Goal: Entertainment & Leisure: Browse casually

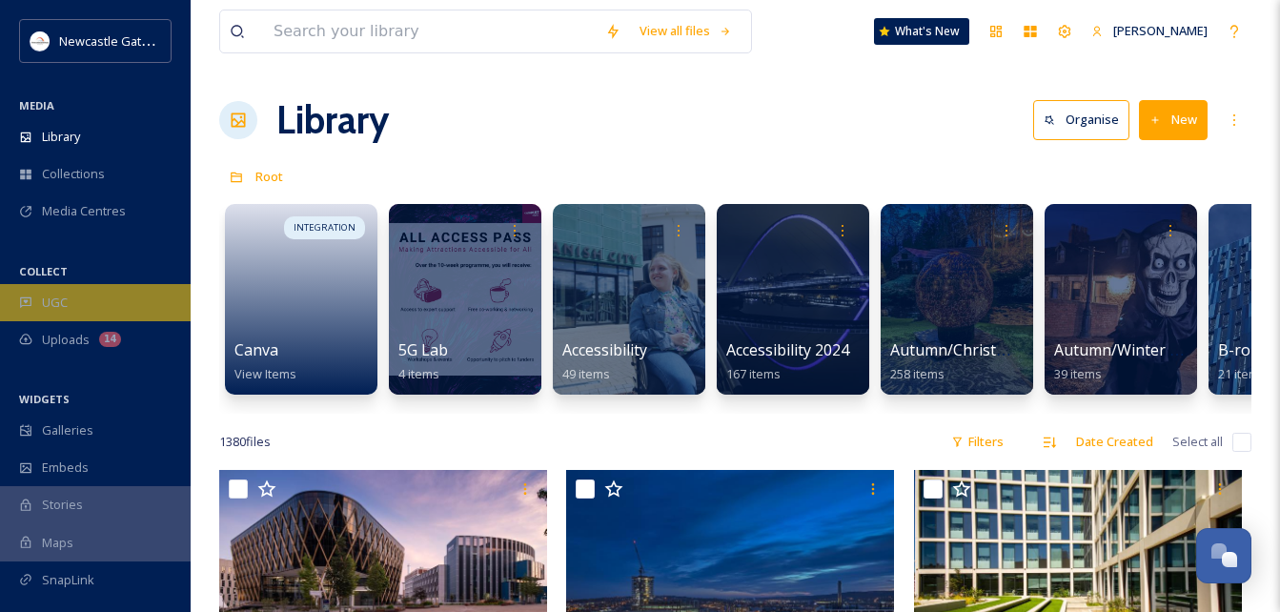
click at [81, 308] on div "UGC" at bounding box center [95, 302] width 191 height 37
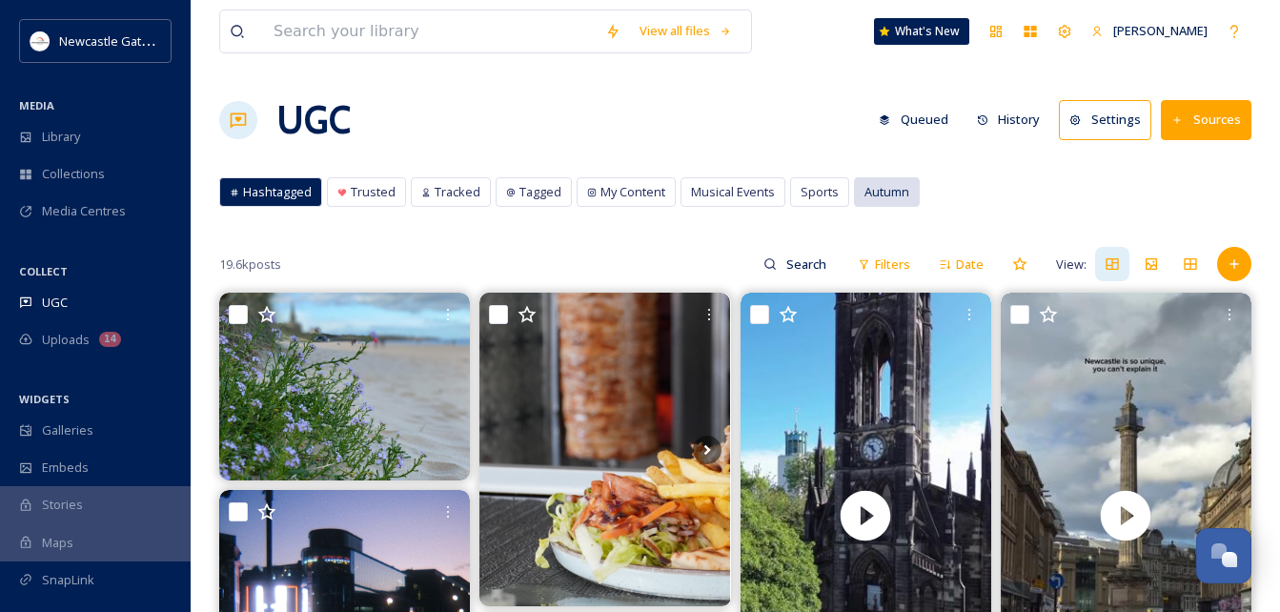
click at [916, 193] on div "Autumn" at bounding box center [887, 192] width 66 height 30
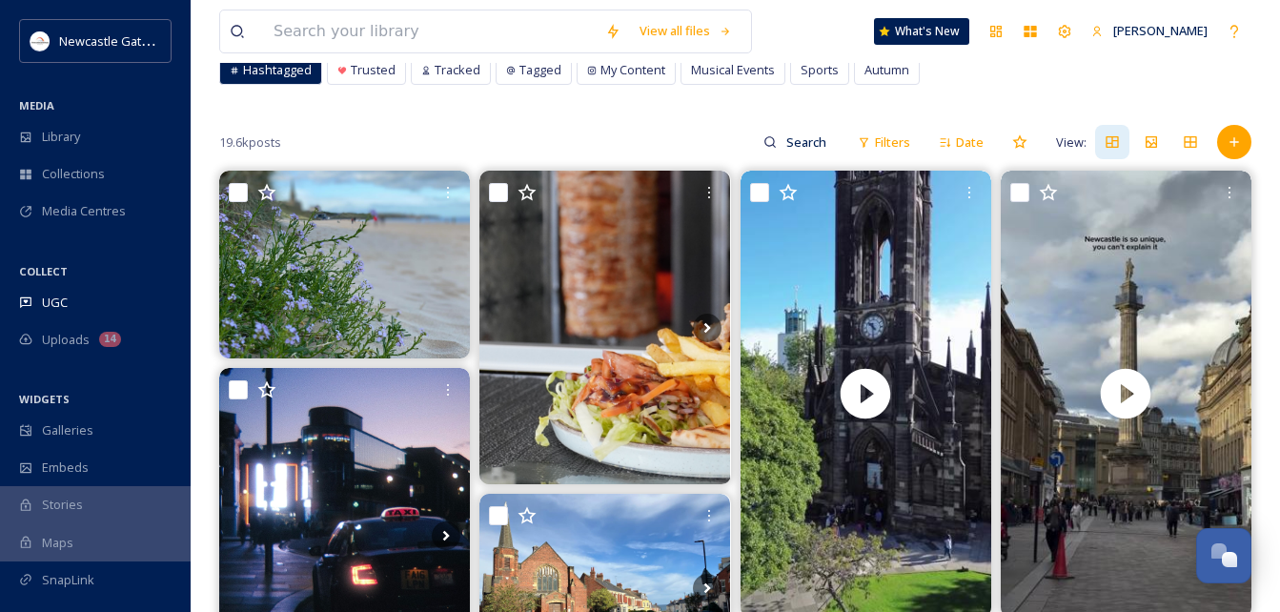
scroll to position [123, 0]
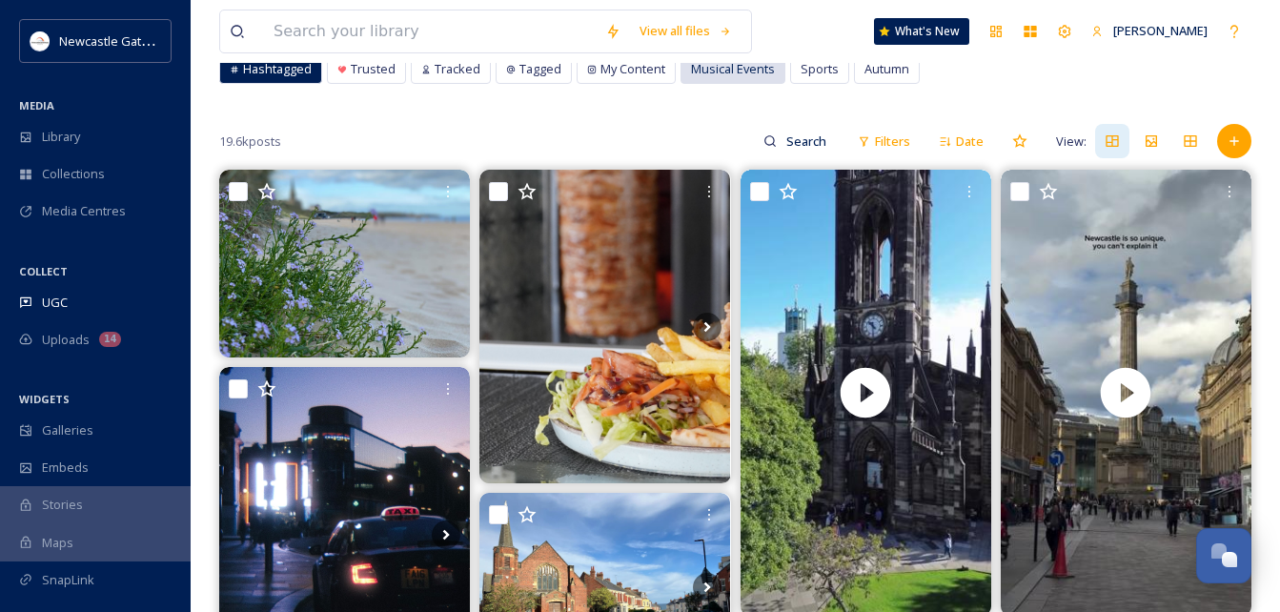
click at [735, 71] on span "Musical Events" at bounding box center [733, 69] width 84 height 18
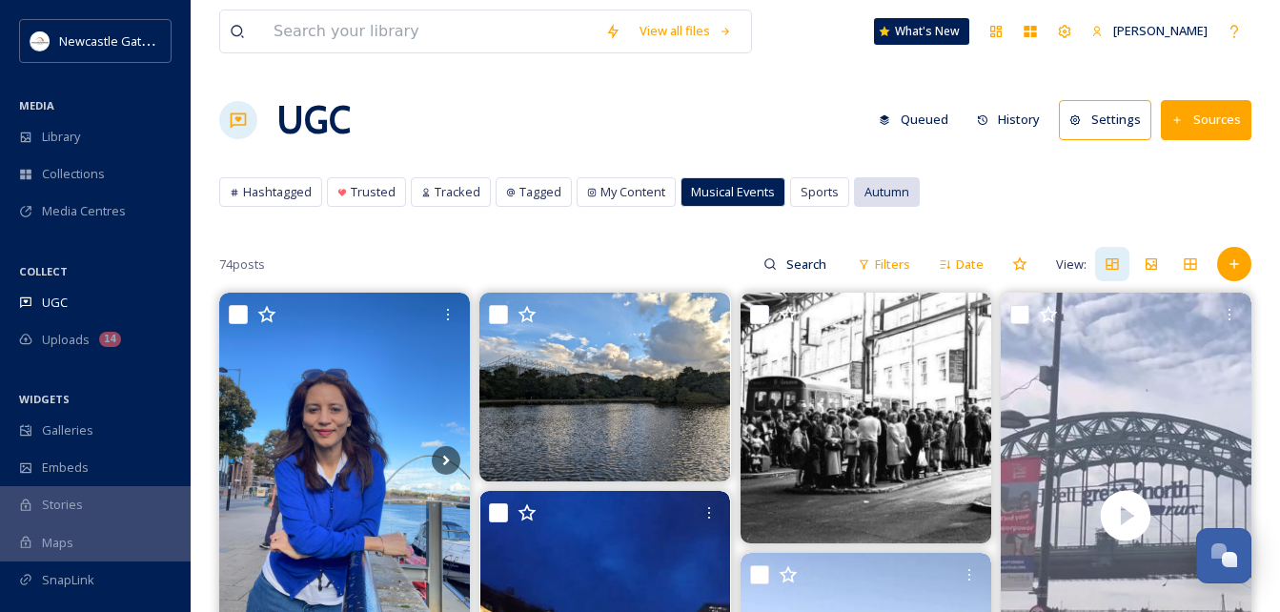
click at [878, 200] on span "Autumn" at bounding box center [887, 192] width 45 height 18
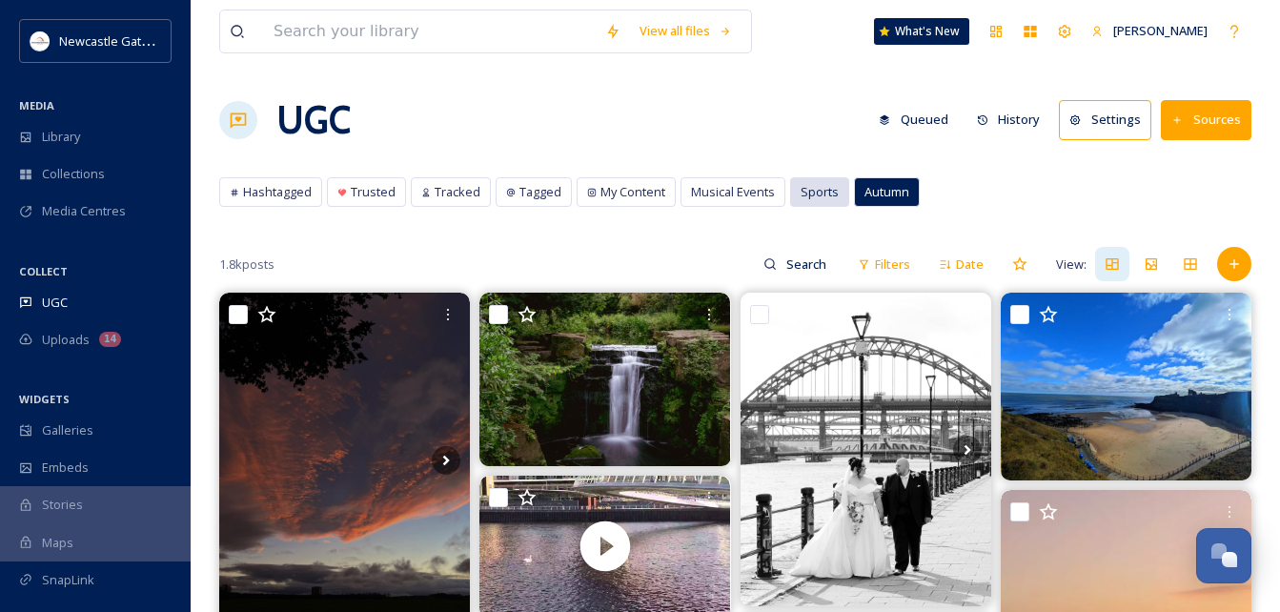
click at [821, 192] on span "Sports" at bounding box center [820, 192] width 38 height 18
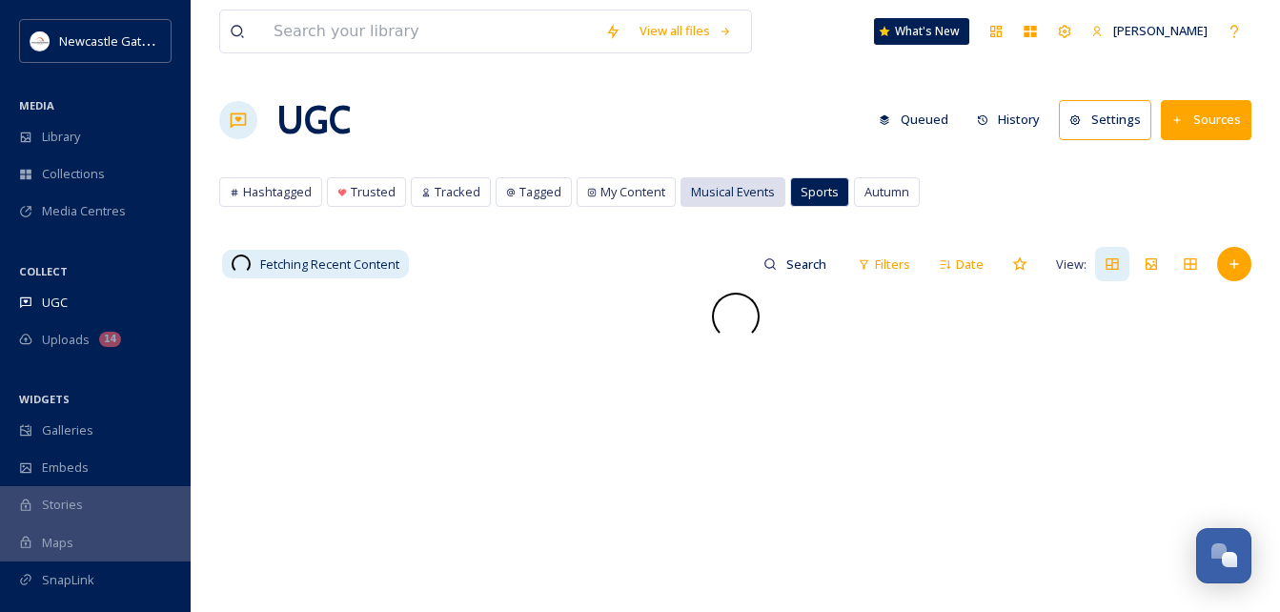
click at [754, 187] on span "Musical Events" at bounding box center [733, 192] width 84 height 18
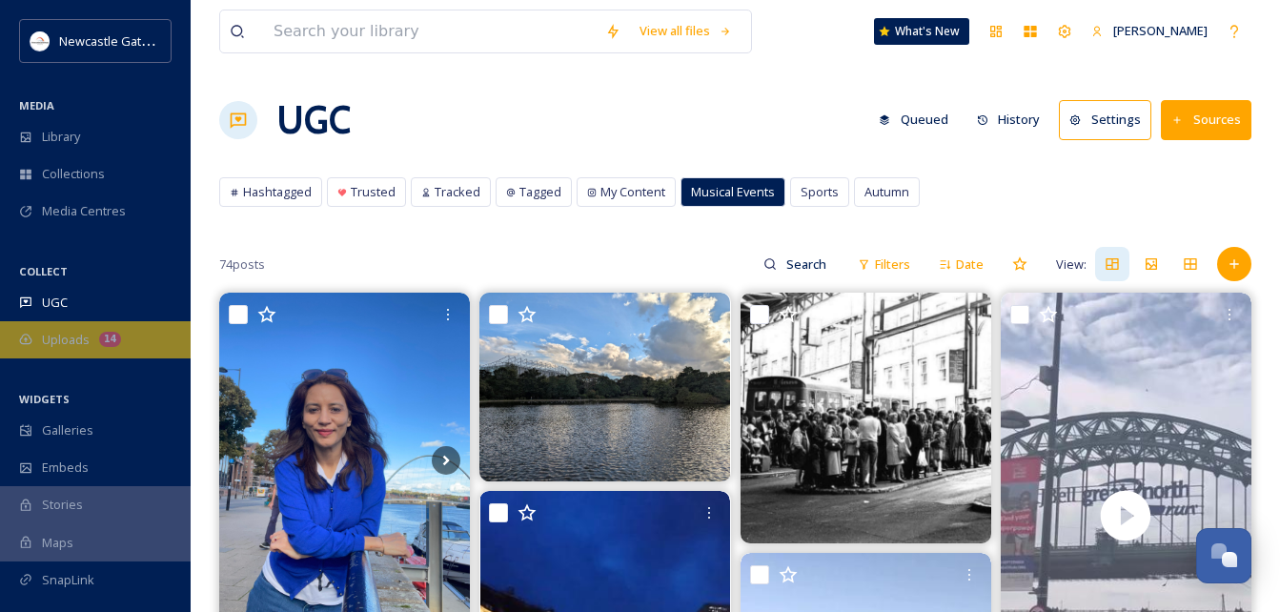
click at [25, 326] on div "Uploads 14" at bounding box center [95, 339] width 191 height 37
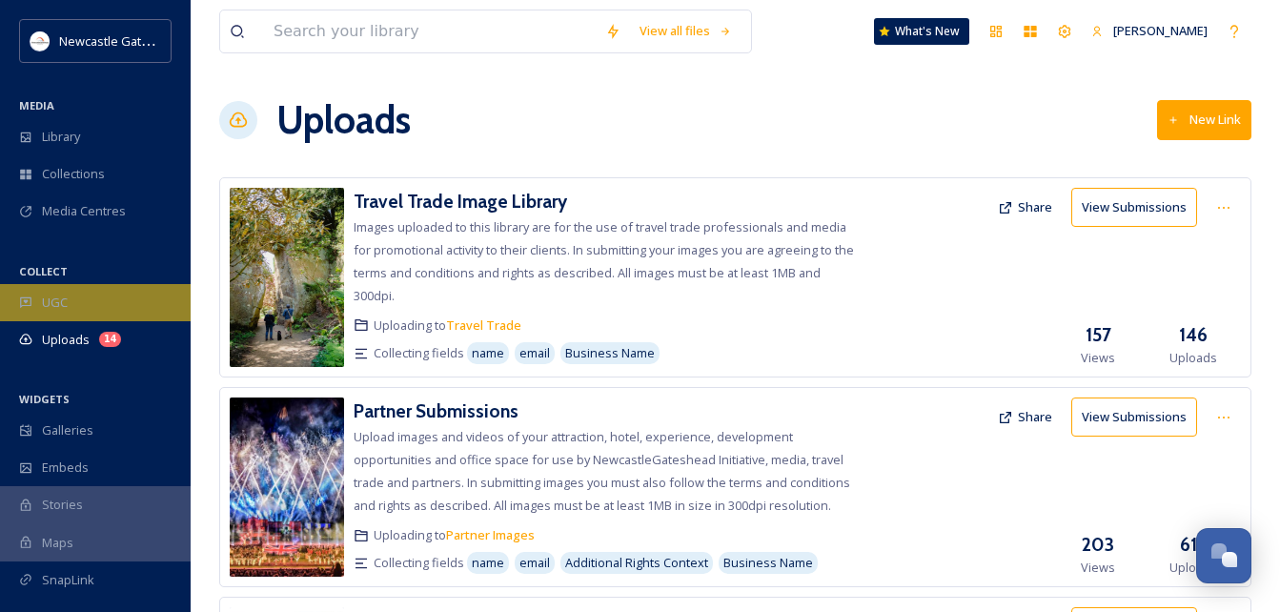
click at [94, 295] on div "UGC" at bounding box center [95, 302] width 191 height 37
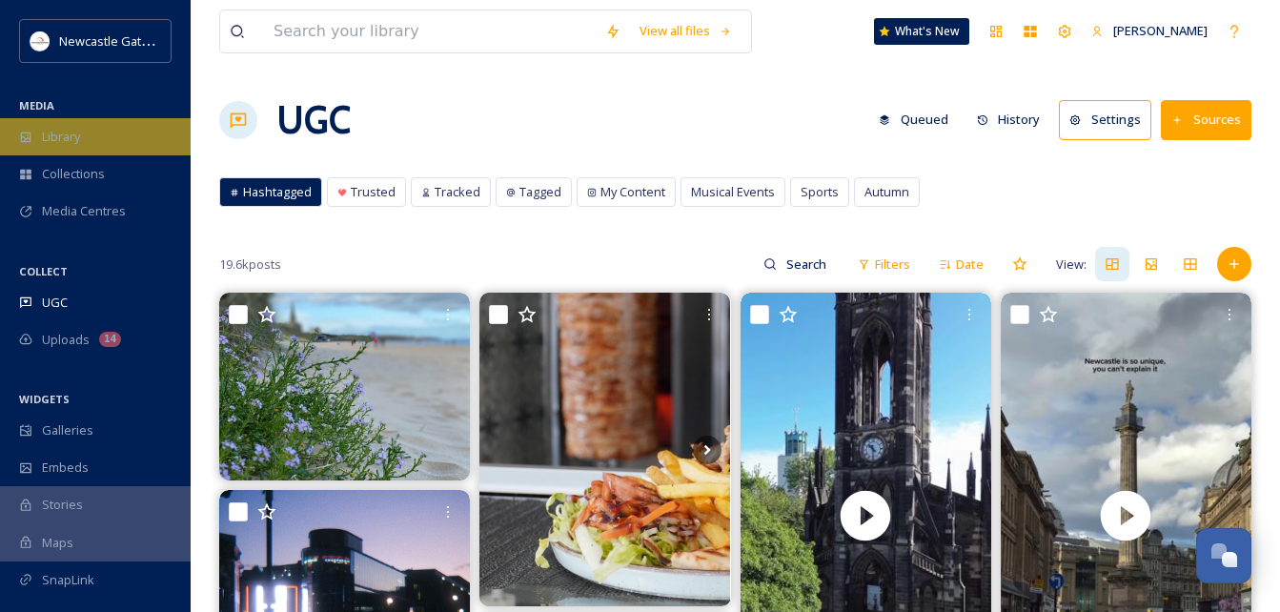
click at [46, 126] on div "Library" at bounding box center [95, 136] width 191 height 37
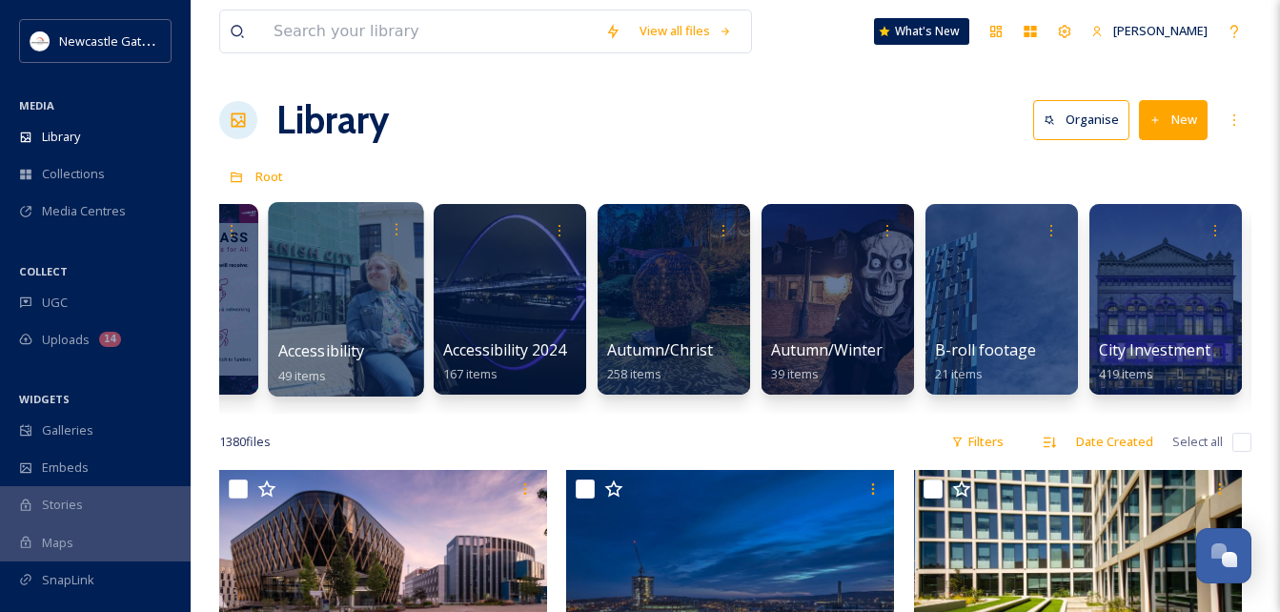
scroll to position [0, 548]
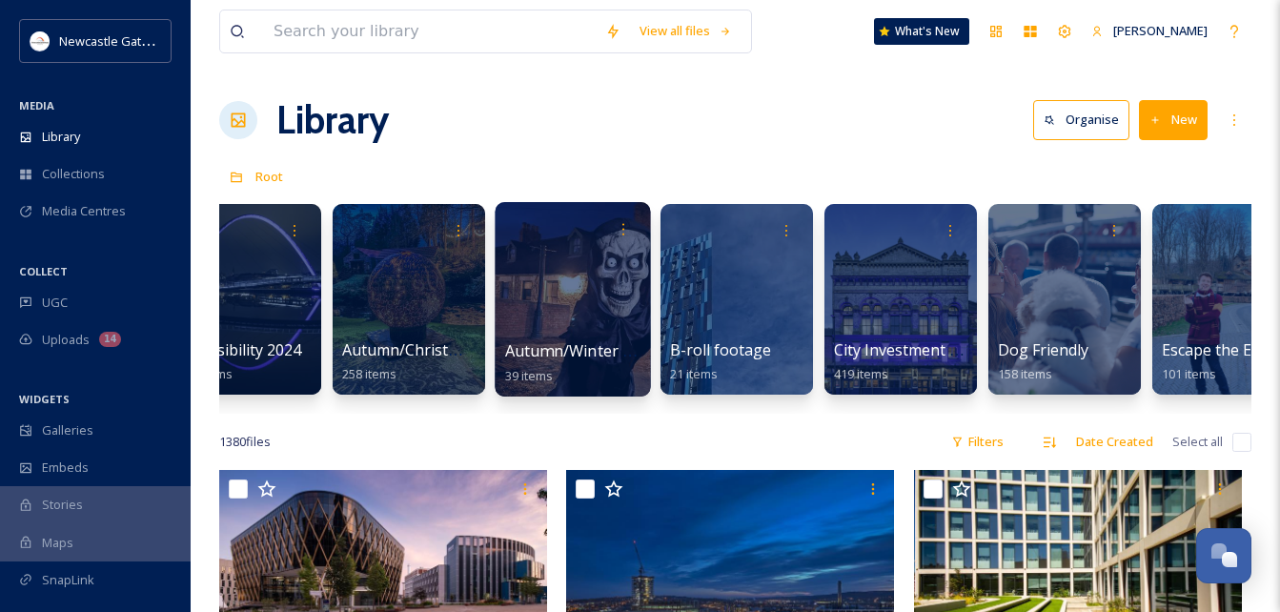
click at [597, 294] on div at bounding box center [572, 299] width 155 height 194
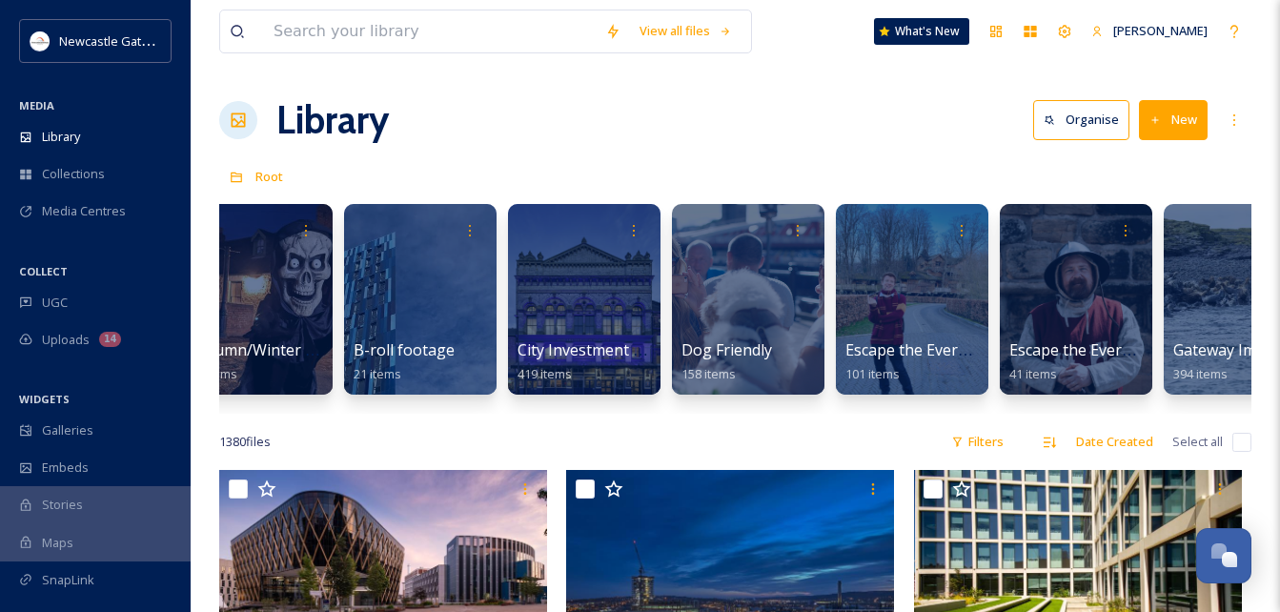
scroll to position [0, 1006]
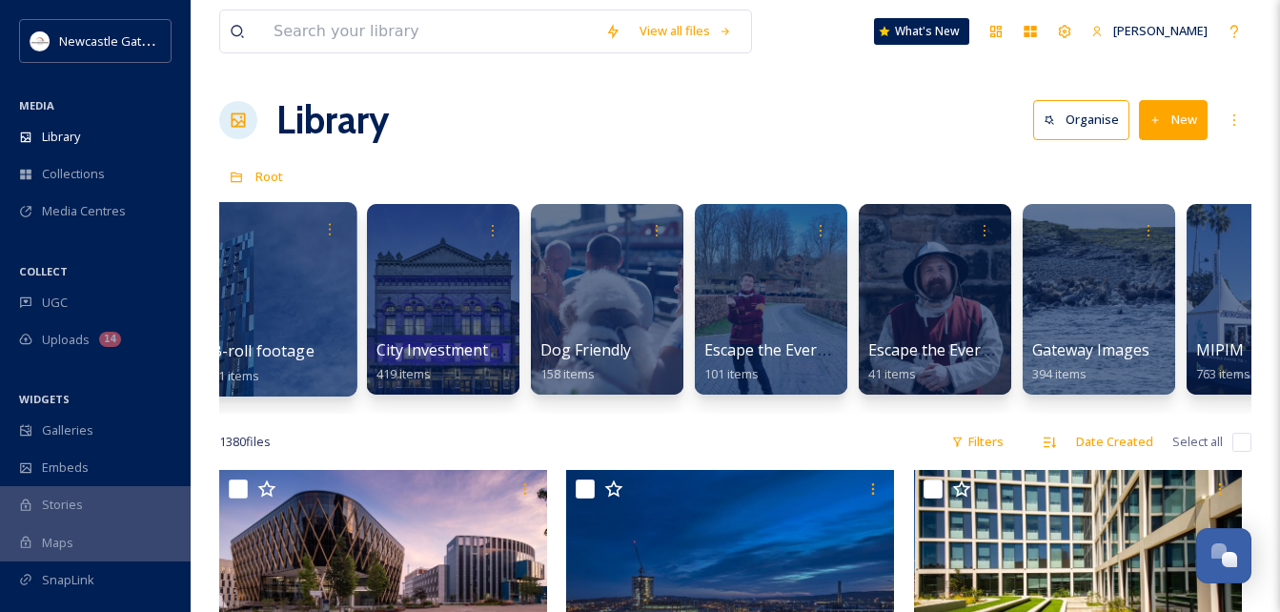
click at [328, 293] on div at bounding box center [278, 299] width 155 height 194
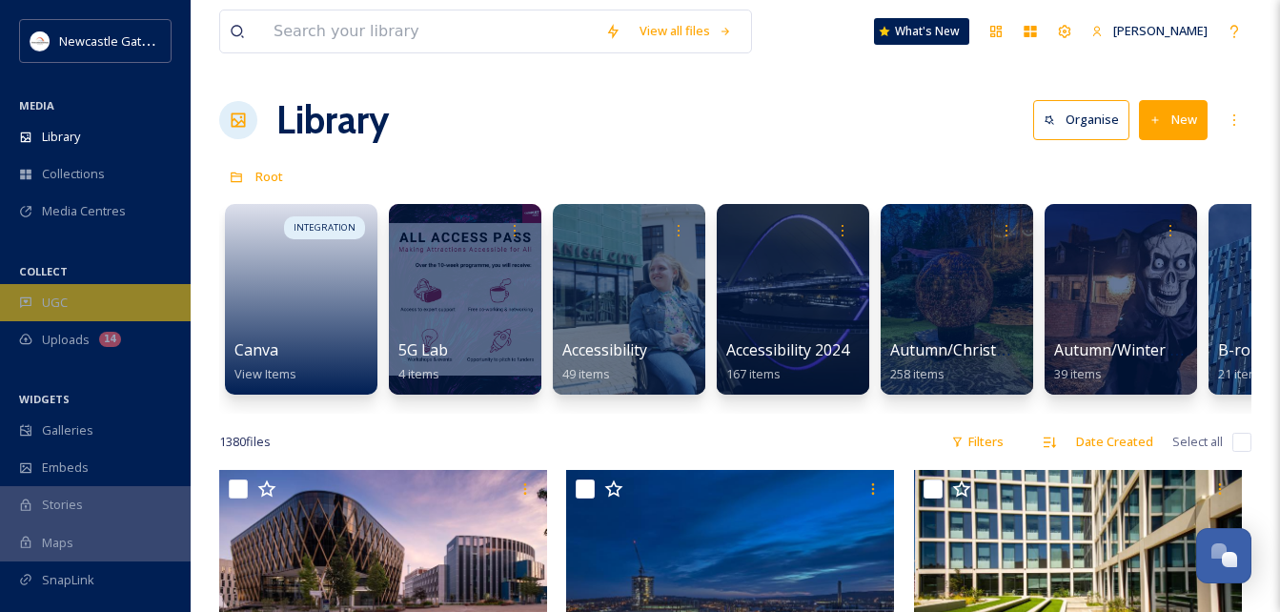
click at [56, 305] on span "UGC" at bounding box center [55, 303] width 26 height 18
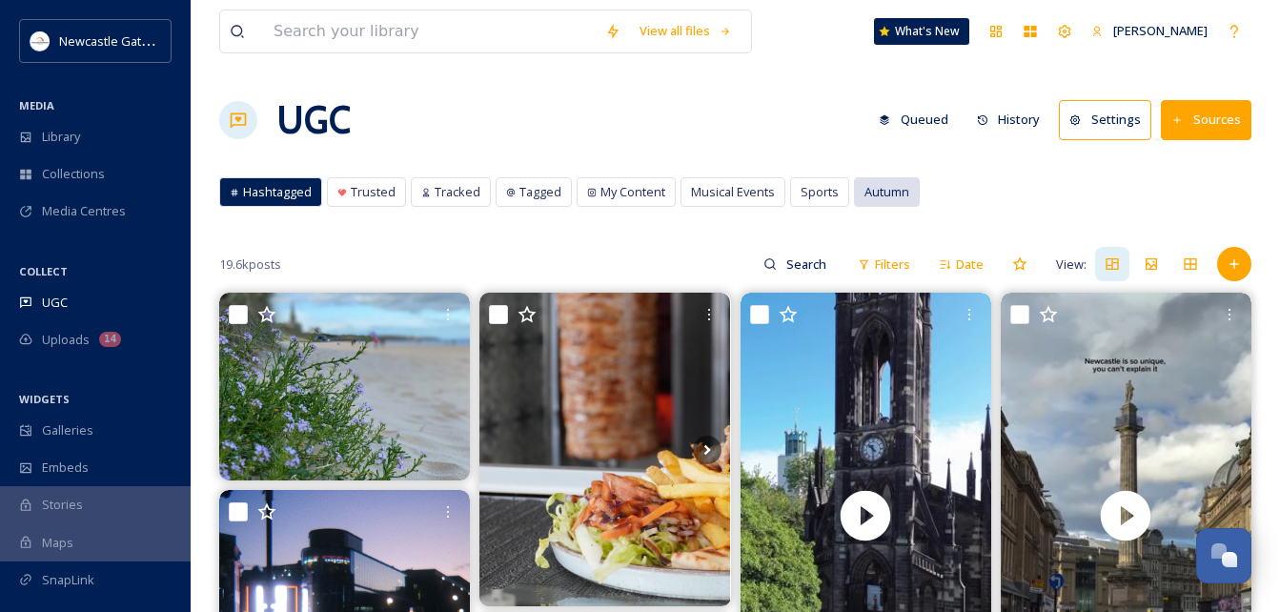
click at [886, 186] on span "Autumn" at bounding box center [887, 192] width 45 height 18
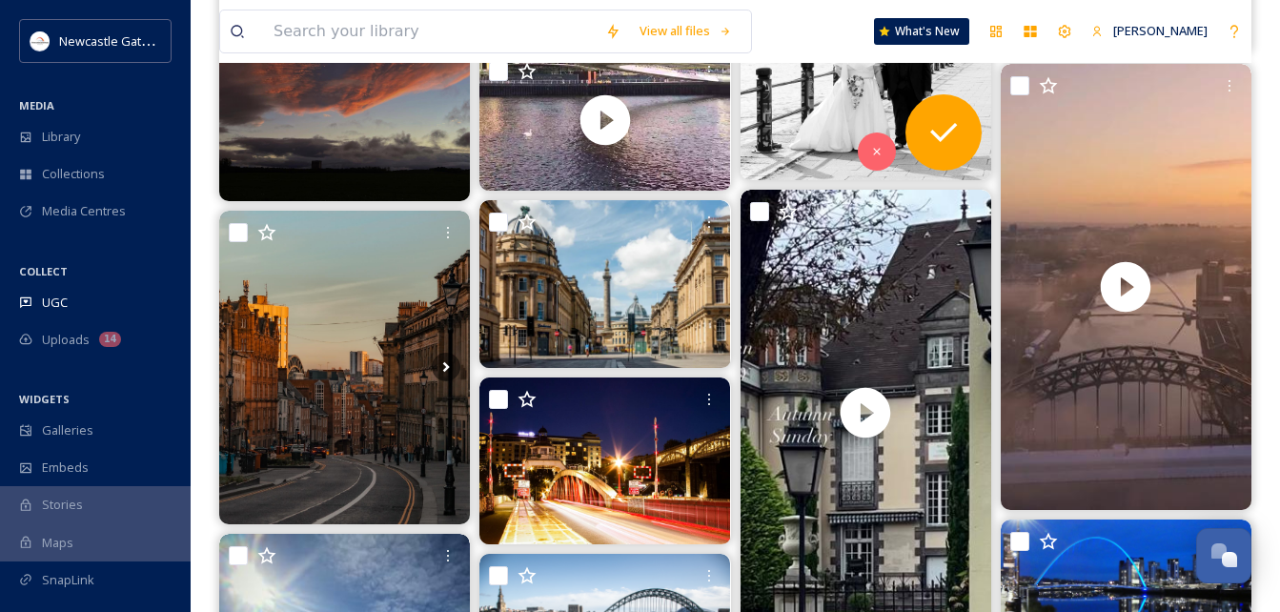
scroll to position [563, 0]
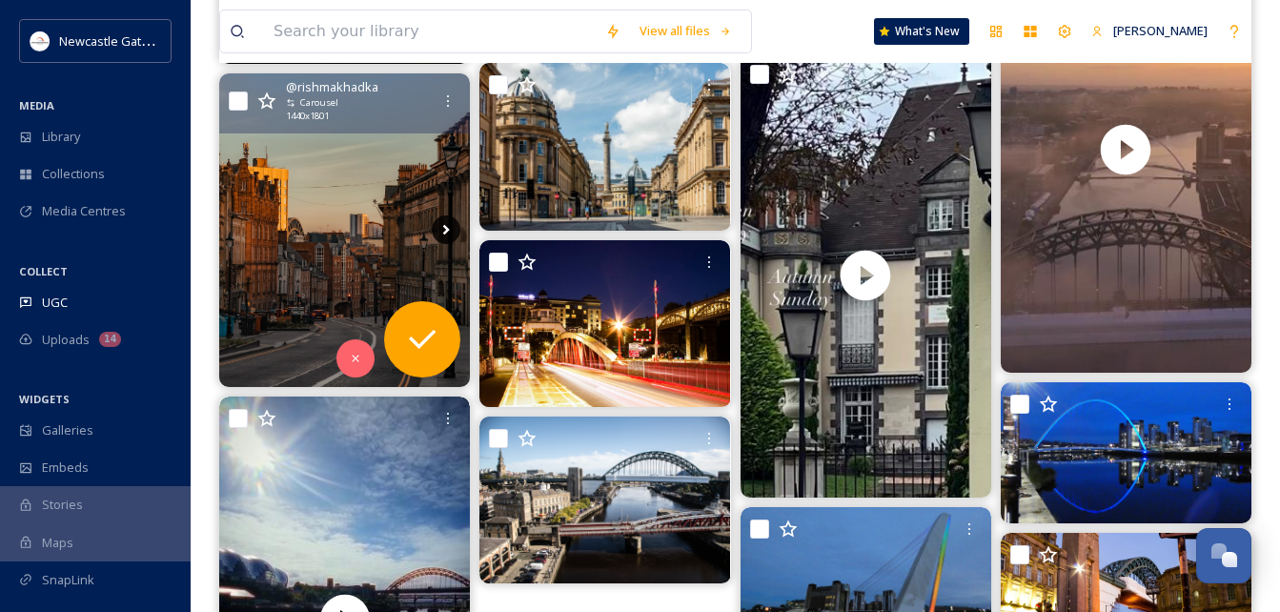
click at [435, 221] on icon at bounding box center [446, 229] width 29 height 29
click at [445, 236] on icon at bounding box center [446, 229] width 29 height 29
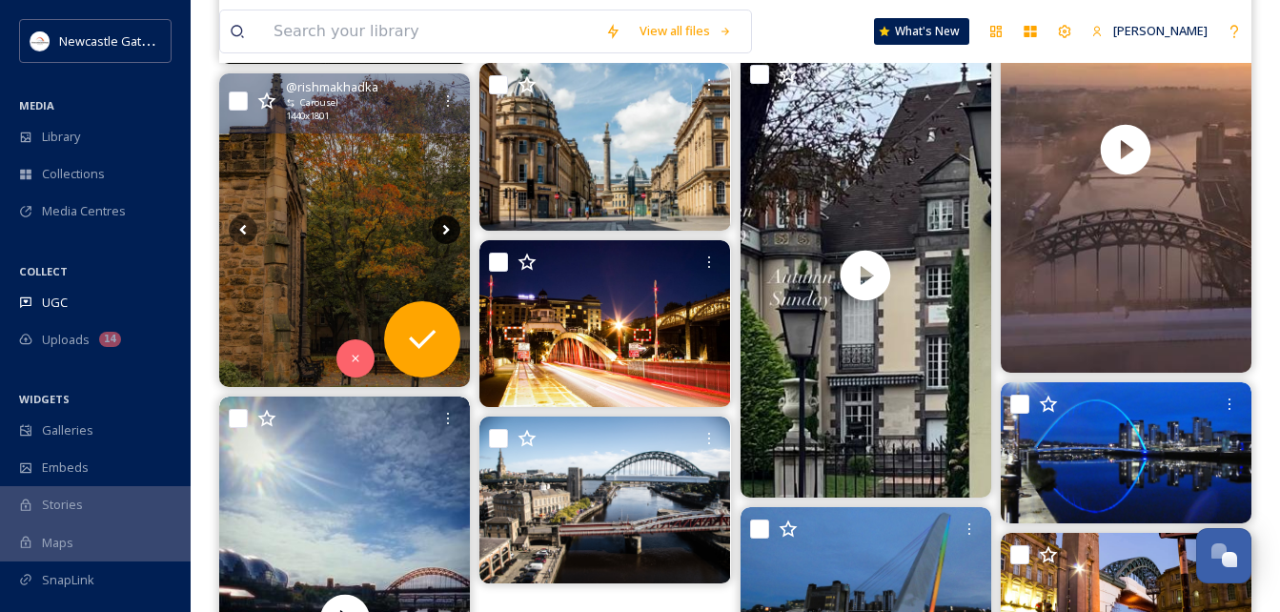
click at [445, 236] on icon at bounding box center [446, 229] width 29 height 29
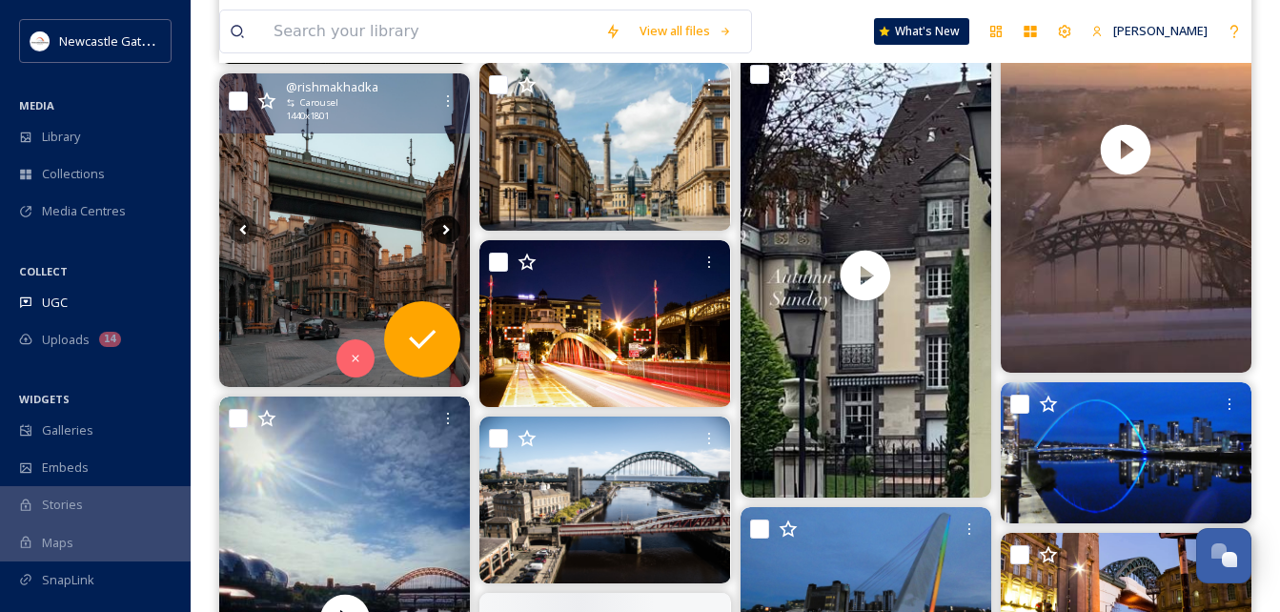
click at [445, 236] on icon at bounding box center [446, 229] width 29 height 29
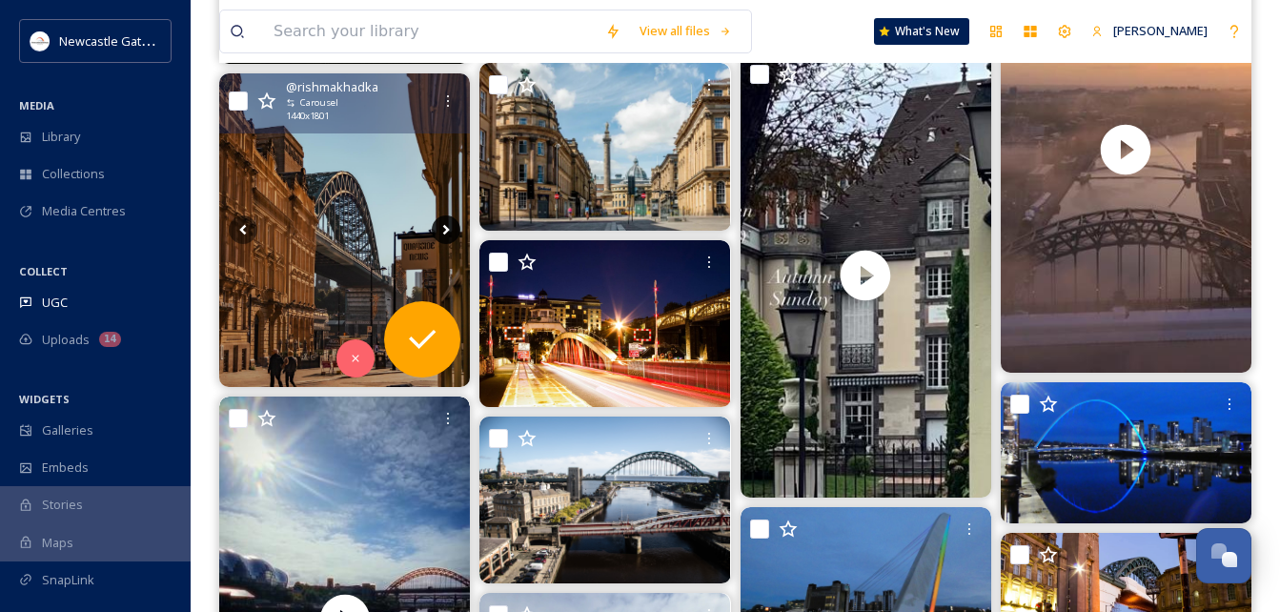
click at [445, 236] on icon at bounding box center [446, 229] width 29 height 29
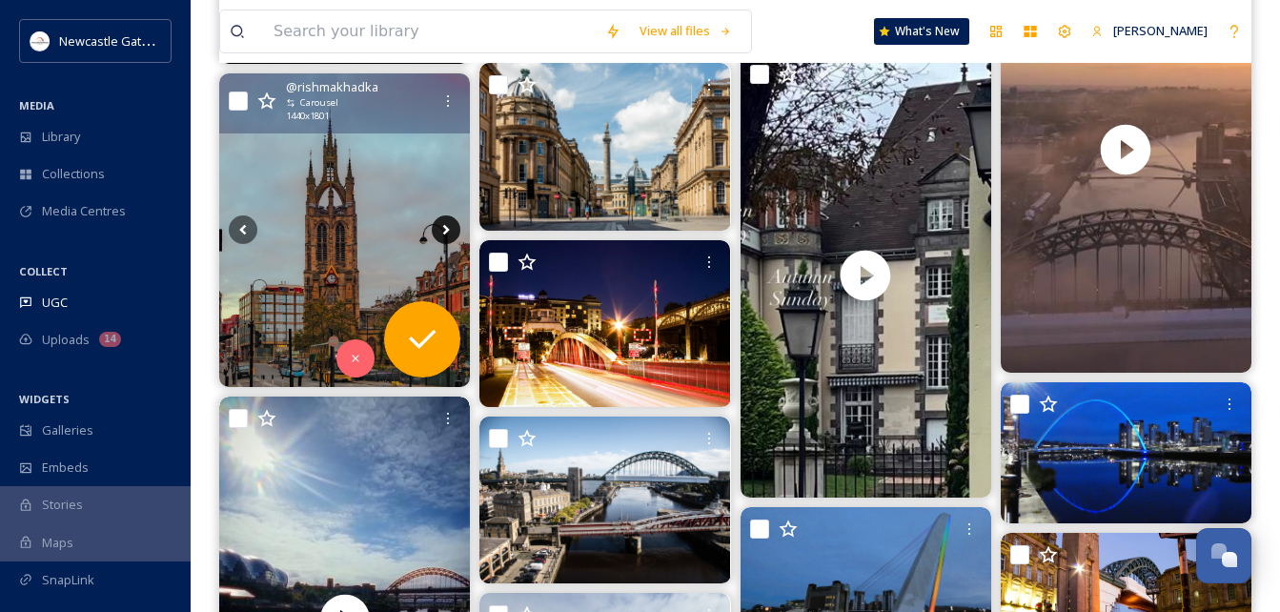
click at [445, 236] on icon at bounding box center [446, 229] width 29 height 29
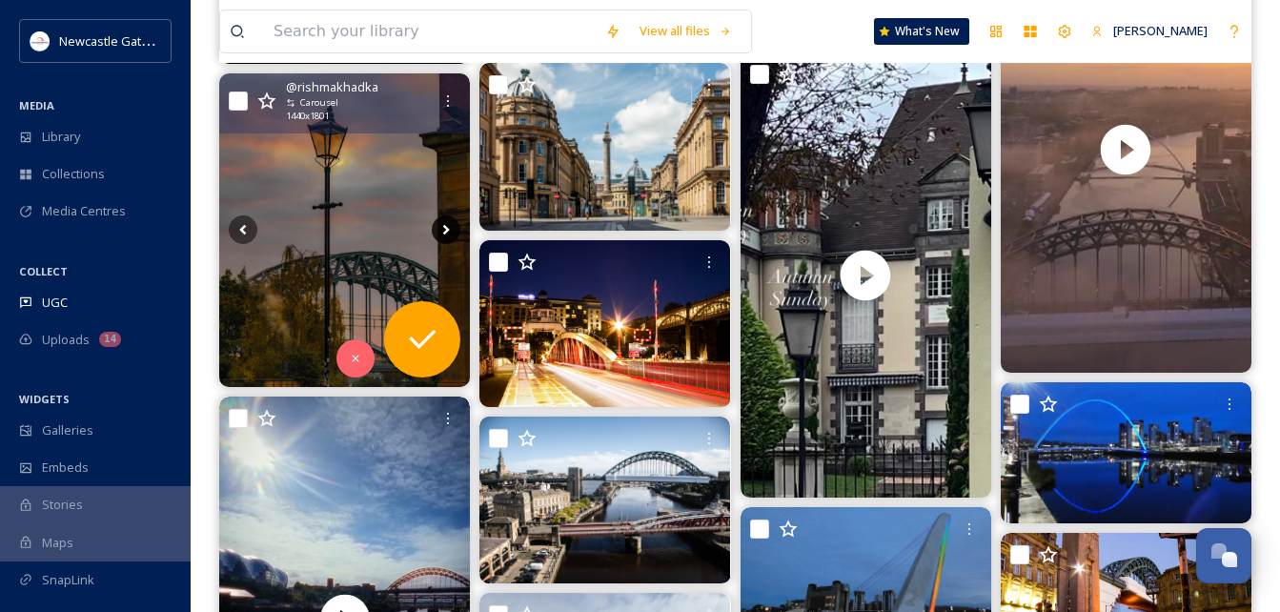
click at [445, 236] on icon at bounding box center [446, 229] width 29 height 29
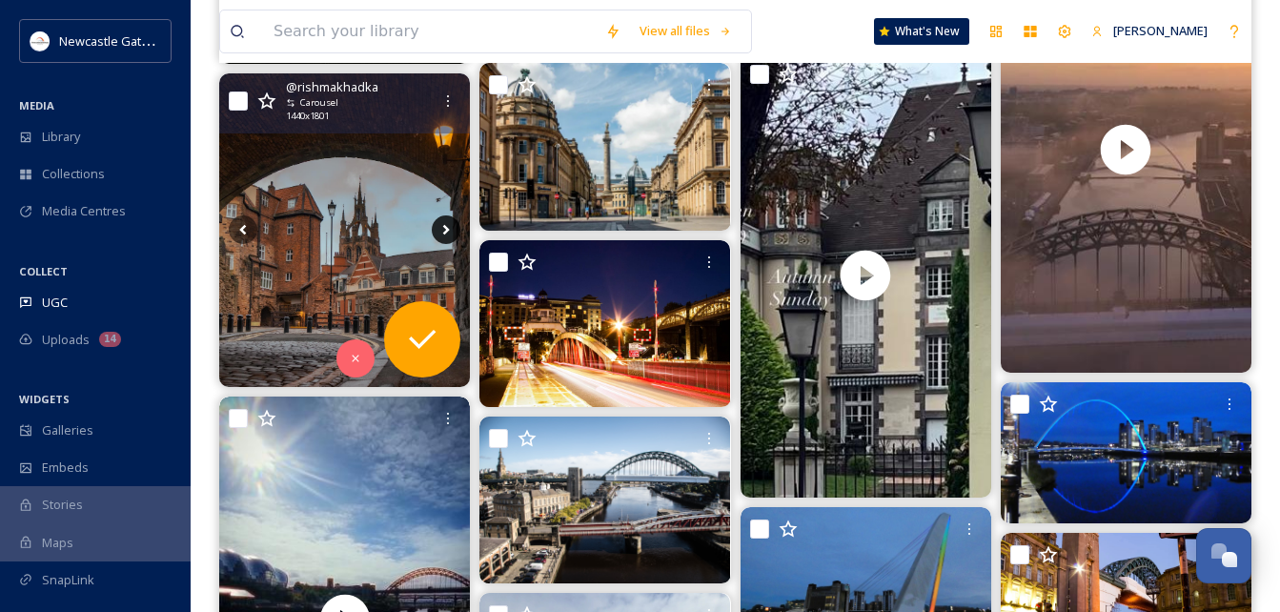
click at [445, 236] on icon at bounding box center [446, 229] width 29 height 29
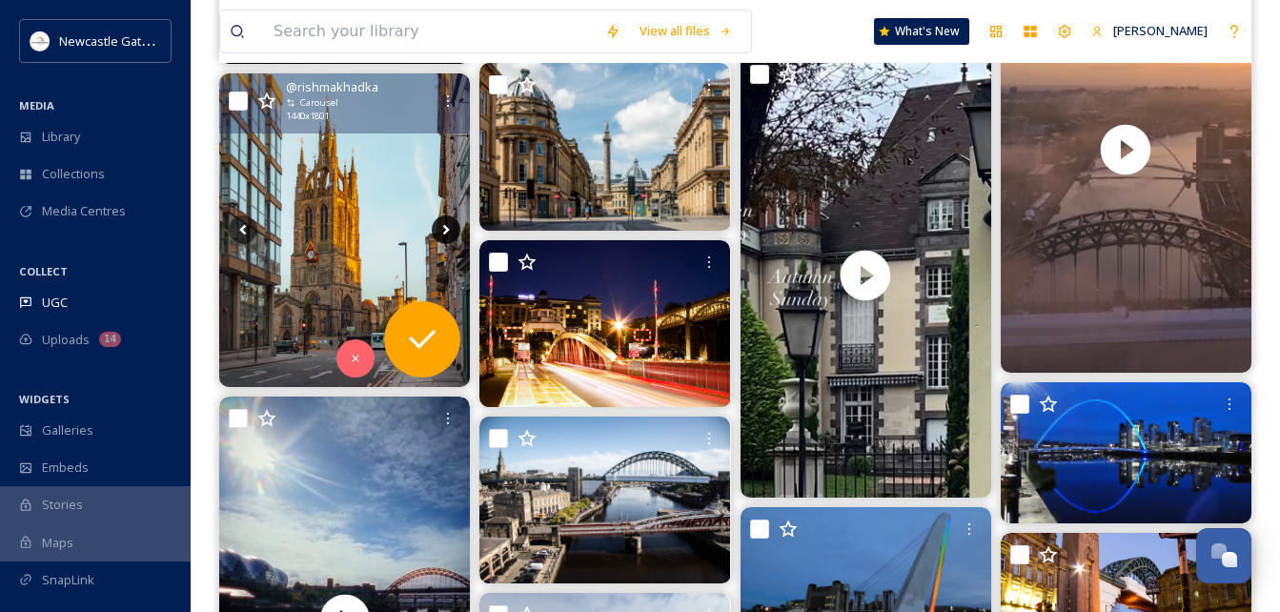
click at [445, 236] on icon at bounding box center [446, 229] width 29 height 29
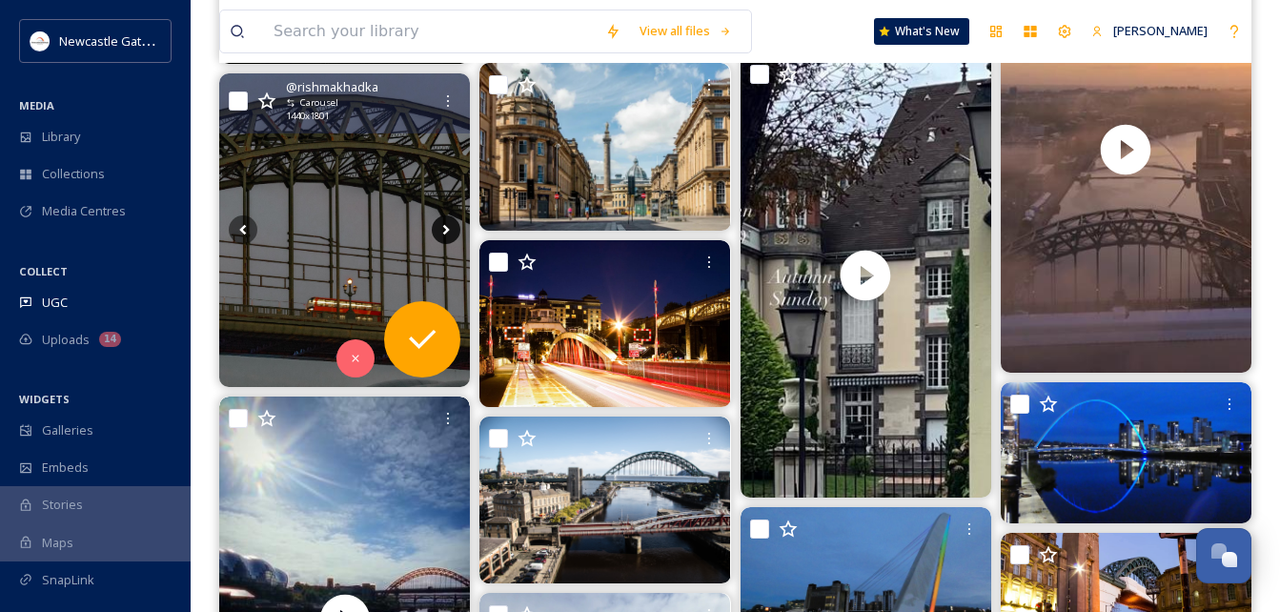
click at [445, 236] on icon at bounding box center [446, 229] width 29 height 29
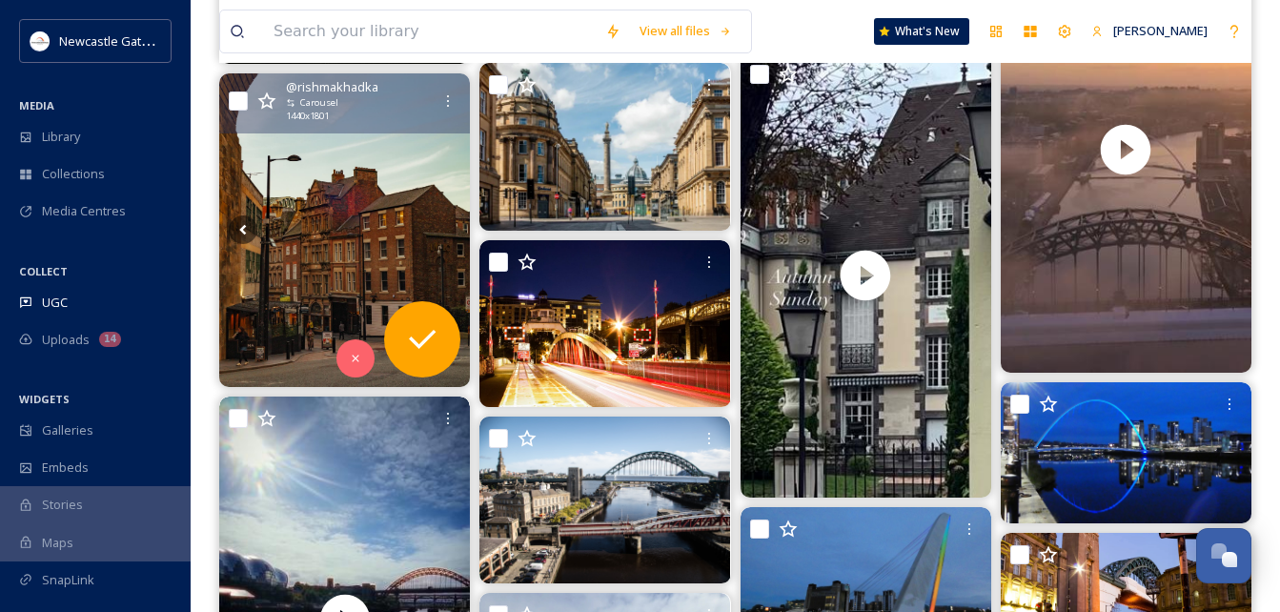
click at [445, 236] on icon at bounding box center [446, 229] width 29 height 29
click at [250, 220] on icon at bounding box center [243, 229] width 29 height 29
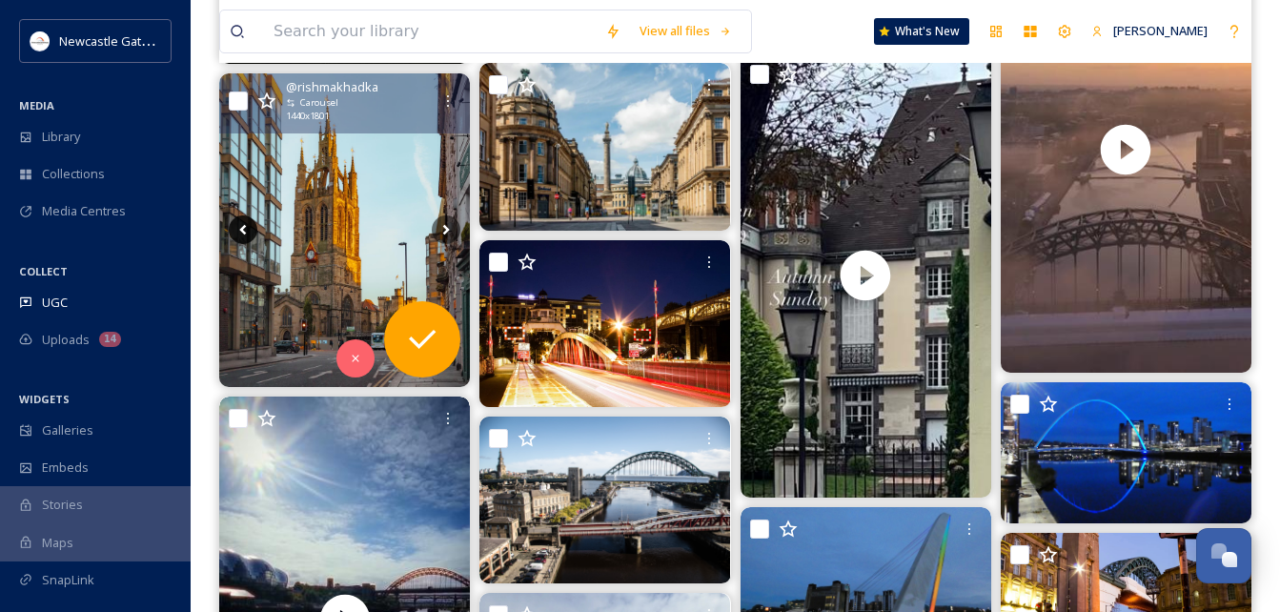
click at [250, 220] on icon at bounding box center [243, 229] width 29 height 29
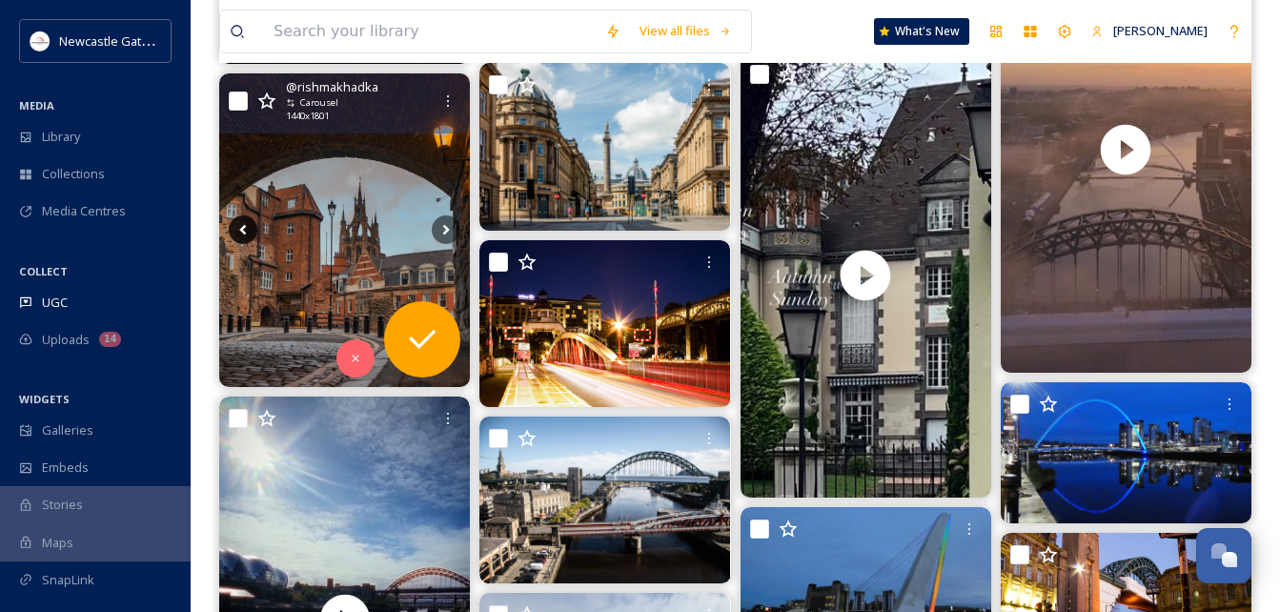
click at [250, 220] on icon at bounding box center [243, 229] width 29 height 29
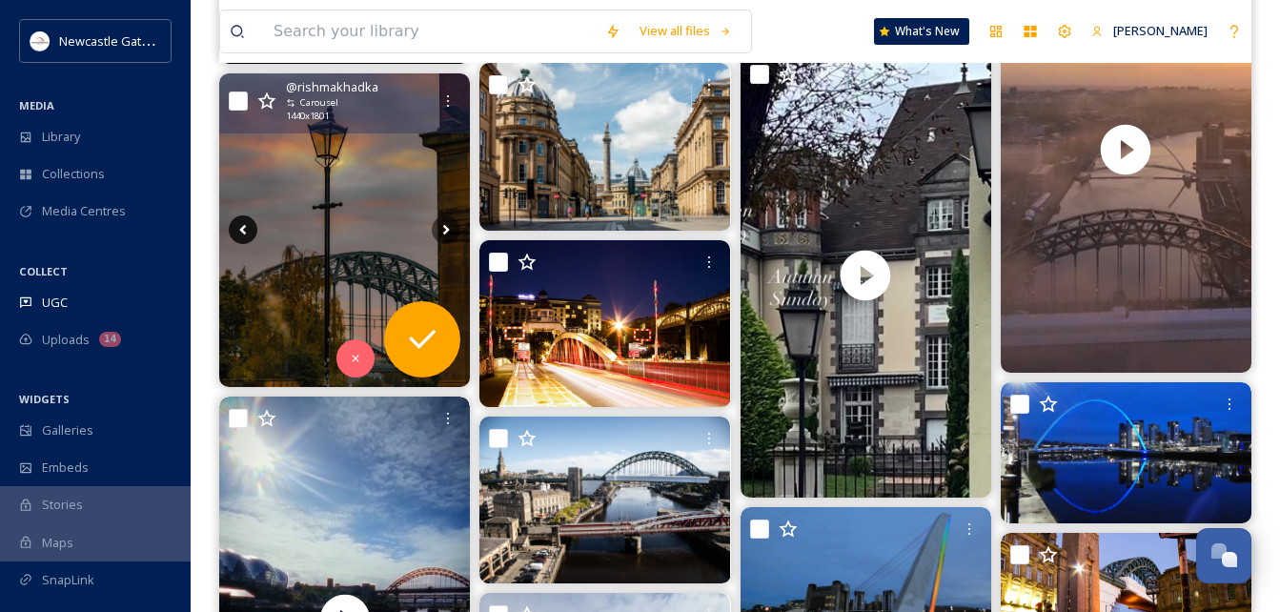
click at [250, 220] on icon at bounding box center [243, 229] width 29 height 29
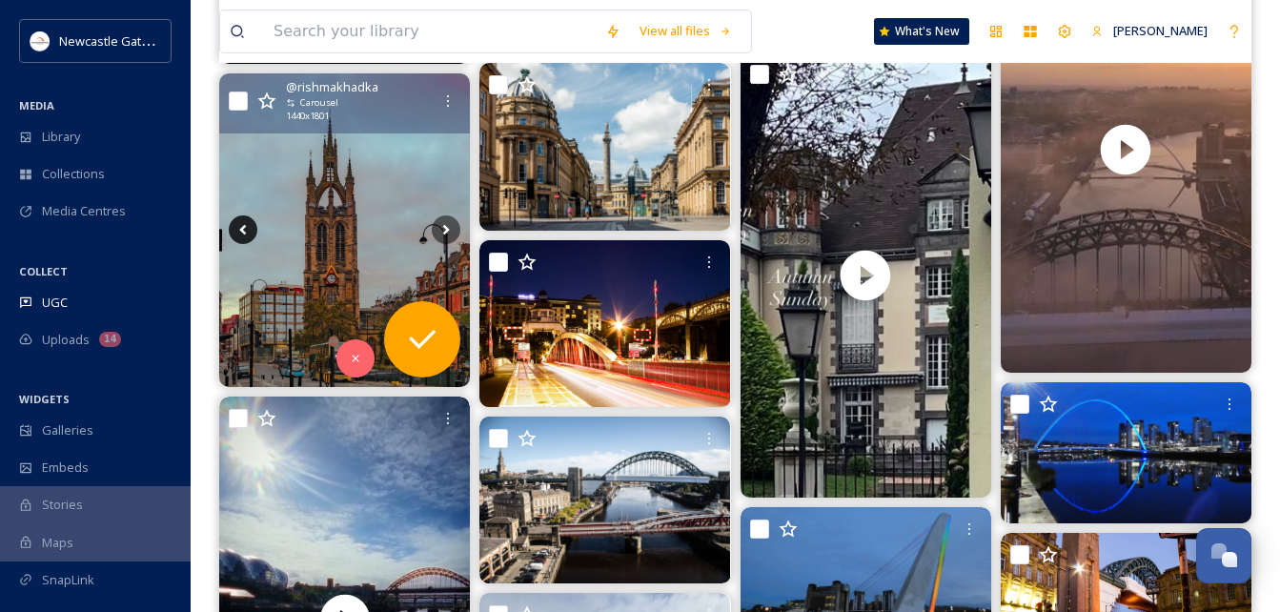
click at [250, 220] on icon at bounding box center [243, 229] width 29 height 29
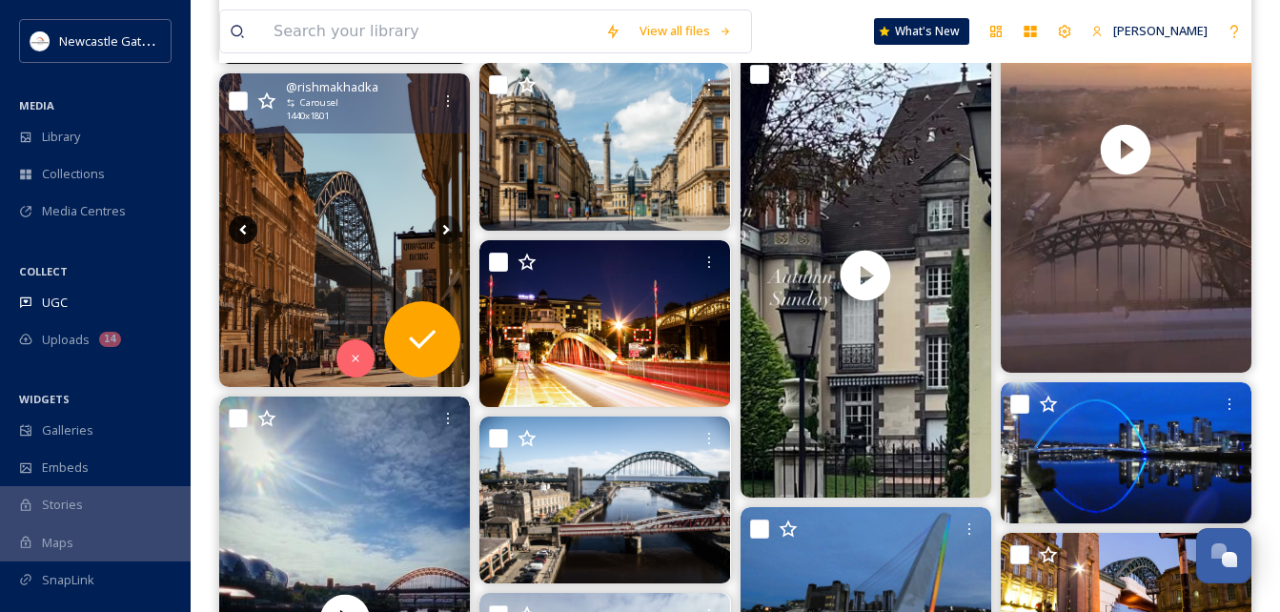
click at [250, 220] on icon at bounding box center [243, 229] width 29 height 29
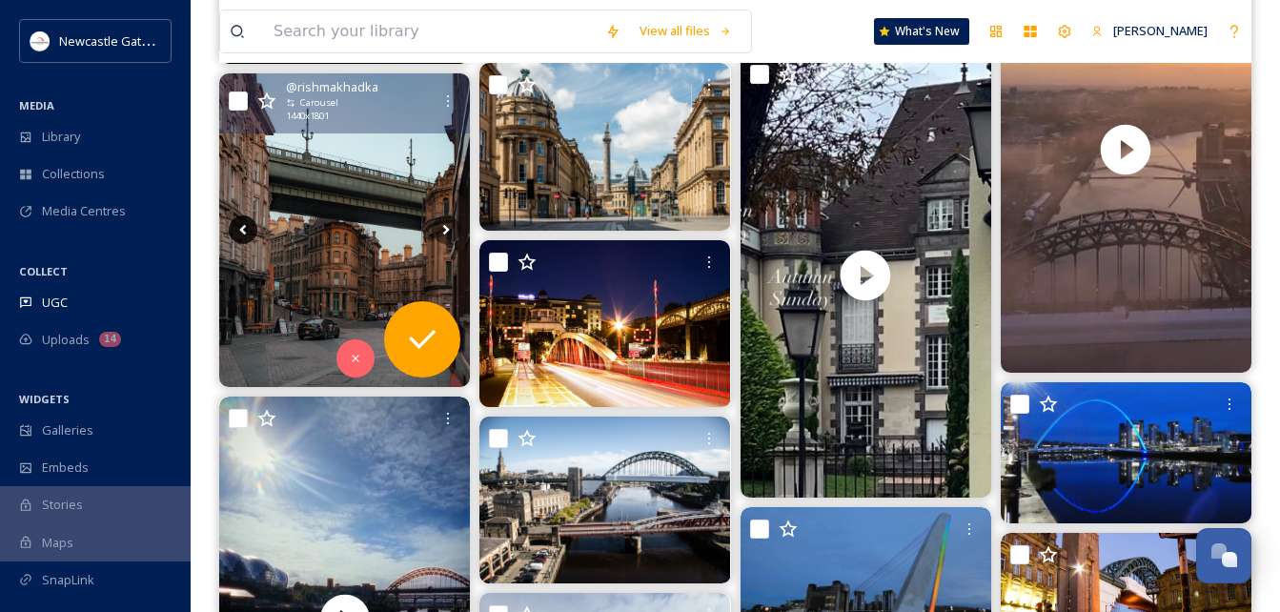
click at [250, 220] on icon at bounding box center [243, 229] width 29 height 29
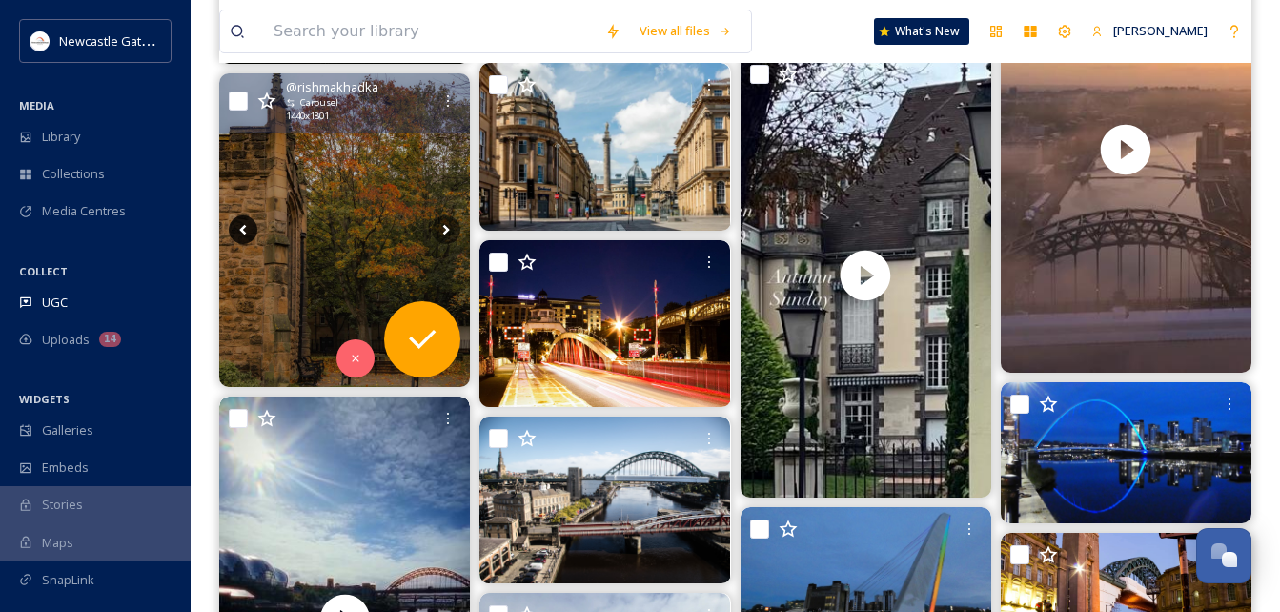
click at [250, 220] on icon at bounding box center [243, 229] width 29 height 29
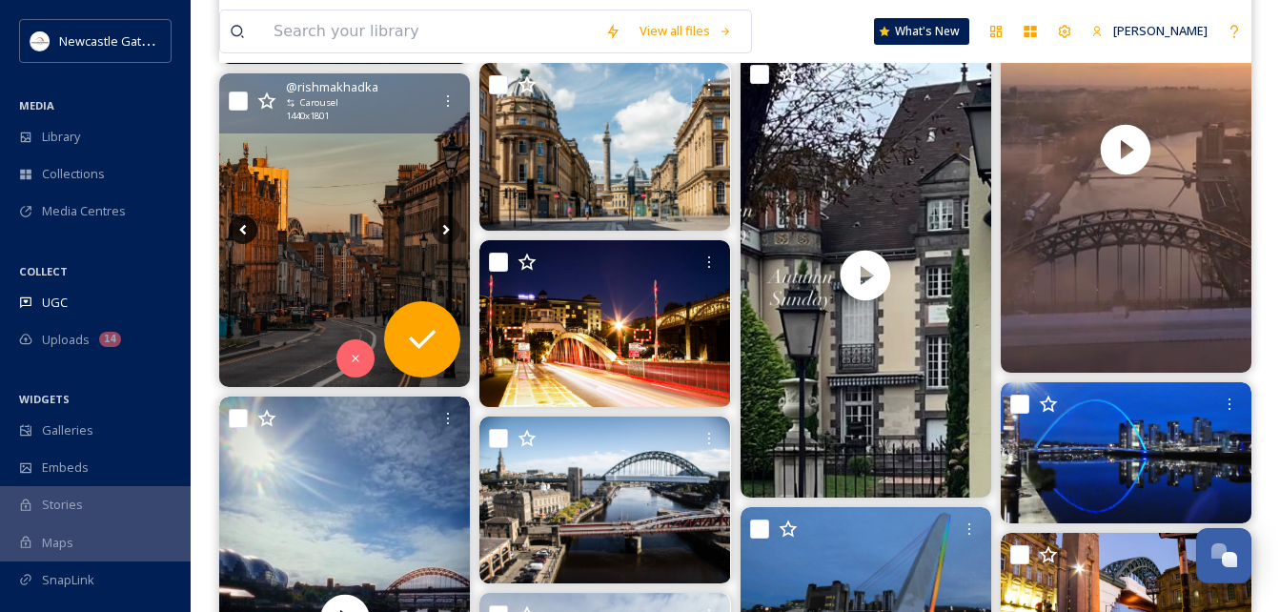
click at [250, 220] on icon at bounding box center [243, 229] width 29 height 29
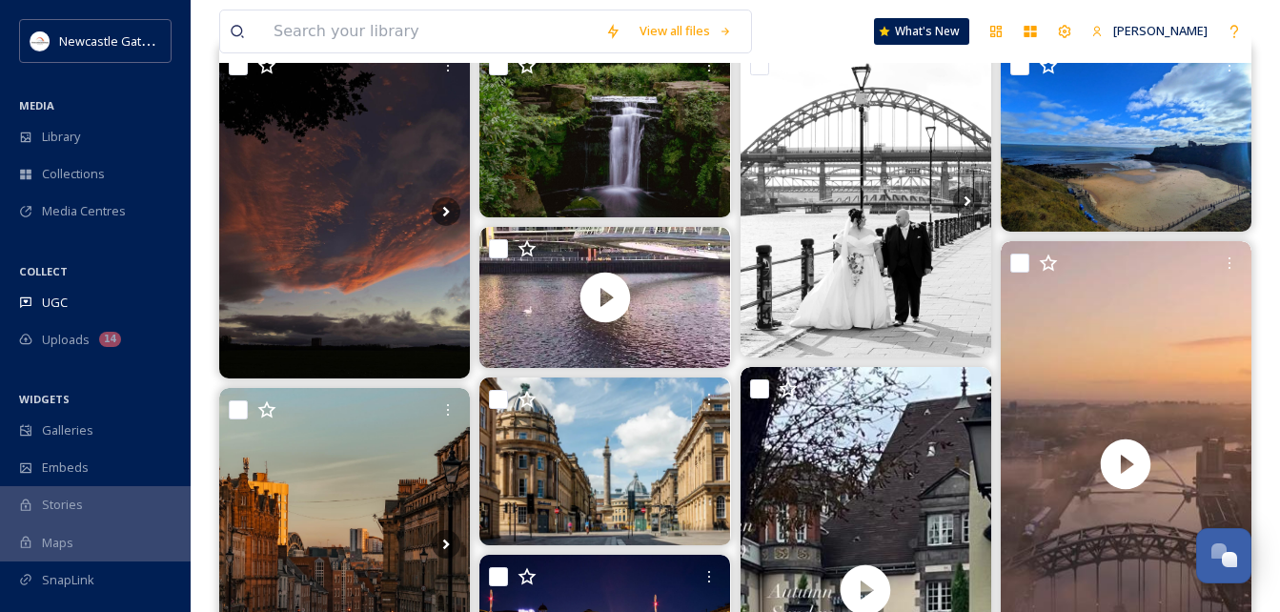
scroll to position [0, 0]
